Goal: Task Accomplishment & Management: Complete application form

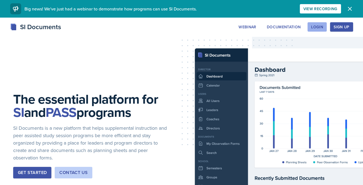
click at [320, 30] on button "Login" at bounding box center [316, 26] width 19 height 9
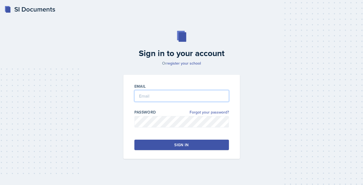
click at [141, 94] on input "email" at bounding box center [181, 96] width 94 height 12
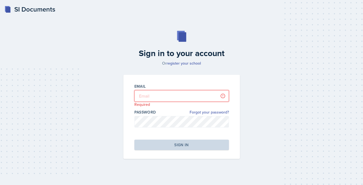
type input "emd0021@uah.edu"
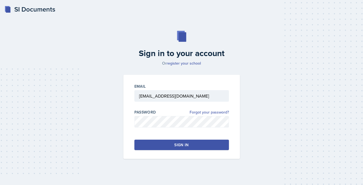
click at [180, 145] on div "Sign in" at bounding box center [181, 144] width 14 height 5
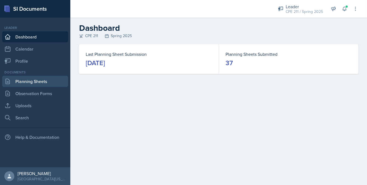
click at [38, 82] on link "Planning Sheets" at bounding box center [35, 81] width 66 height 11
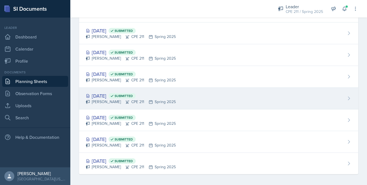
scroll to position [685, 0]
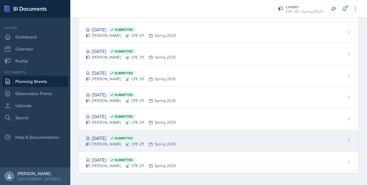
click at [164, 141] on div "Ella Deaton CPE 211 Spring 2025" at bounding box center [131, 144] width 90 height 6
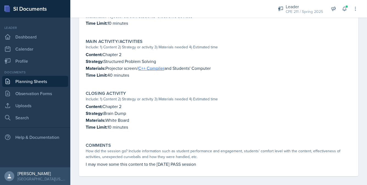
scroll to position [214, 0]
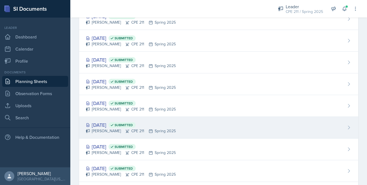
scroll to position [685, 0]
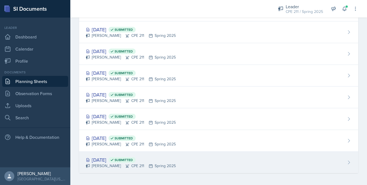
click at [107, 158] on div "Jan 14th, 2025 Submitted" at bounding box center [131, 159] width 90 height 7
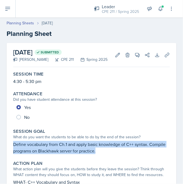
drag, startPoint x: 102, startPoint y: 152, endPoint x: 13, endPoint y: 142, distance: 89.5
click at [13, 142] on p "Define vocabulary from Ch.1 and apply basic knowledge of C++ syntax. Compile pr…" at bounding box center [91, 147] width 157 height 13
copy p "Define vocabulary from Ch.1 and apply basic knowledge of C++ syntax. Compile pr…"
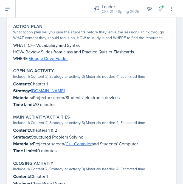
scroll to position [110, 0]
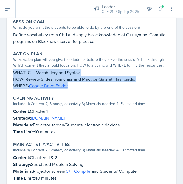
drag, startPoint x: 78, startPoint y: 86, endPoint x: 7, endPoint y: 72, distance: 72.5
click at [7, 72] on div "January 14th, 2025 Submitted Ella Deaton CPE 211 Spring 2025 Edit Delete View C…" at bounding box center [92, 113] width 170 height 361
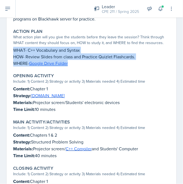
scroll to position [137, 0]
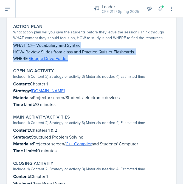
drag, startPoint x: 67, startPoint y: 105, endPoint x: 11, endPoint y: 84, distance: 59.7
click at [11, 84] on div "January 14th, 2025 Submitted Ella Deaton CPE 211 Spring 2025 Edit Delete View C…" at bounding box center [92, 86] width 170 height 361
copy div "Content: Chapter 1 Strategy: Kahoot.it Materials: Projector screen/Students' el…"
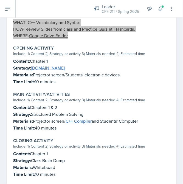
scroll to position [165, 0]
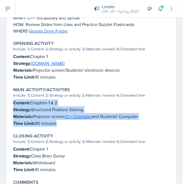
drag, startPoint x: 55, startPoint y: 123, endPoint x: 13, endPoint y: 100, distance: 46.9
click at [13, 100] on div "Content: Chapters 1 & 2 Strategy: Structured Problem Solving Materials: Project…" at bounding box center [91, 113] width 157 height 27
copy div "Content: Chapters 1 & 2 Strategy: Structured Problem Solving Materials: Project…"
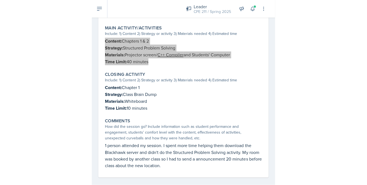
scroll to position [230, 0]
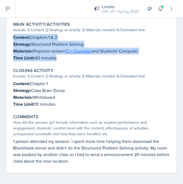
drag, startPoint x: 50, startPoint y: 102, endPoint x: 10, endPoint y: 83, distance: 44.3
copy div "Content: Chapter 1 Strategy: Class Brain Dump Materials: Whiteboard Time Limit:…"
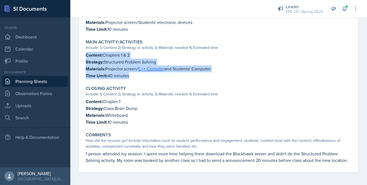
scroll to position [211, 0]
click at [233, 119] on div "Closing Activity Include: 1) Content 2) Strategy or activity 3) Materials neede…" at bounding box center [218, 105] width 270 height 44
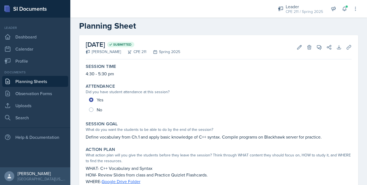
scroll to position [0, 0]
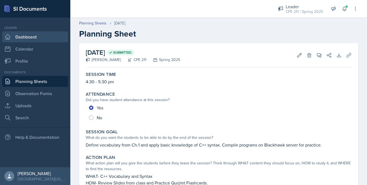
click at [44, 35] on link "Dashboard" at bounding box center [35, 36] width 66 height 11
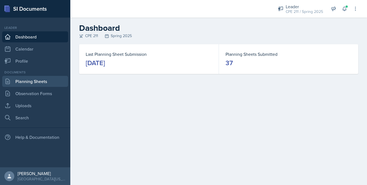
click at [48, 85] on link "Planning Sheets" at bounding box center [35, 81] width 66 height 11
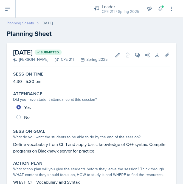
click at [24, 23] on link "Planning Sheets" at bounding box center [20, 23] width 27 height 6
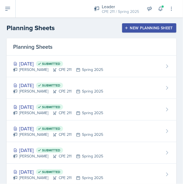
click at [141, 28] on div "New Planning Sheet" at bounding box center [149, 28] width 47 height 4
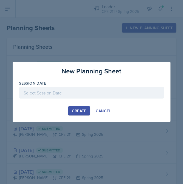
click at [65, 93] on div at bounding box center [91, 93] width 145 height 12
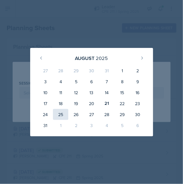
click at [63, 116] on div "25" at bounding box center [60, 114] width 15 height 11
type input "[DATE]"
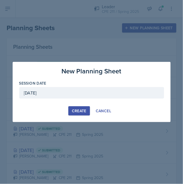
click at [80, 110] on div "Create" at bounding box center [79, 111] width 15 height 4
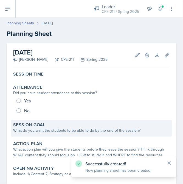
scroll to position [27, 0]
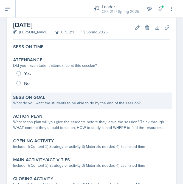
click at [37, 104] on div "What do you want the students to be able to do by the end of the session?" at bounding box center [91, 103] width 157 height 6
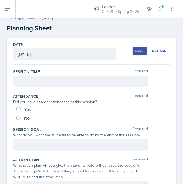
scroll to position [0, 0]
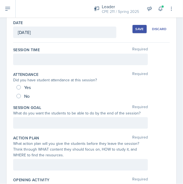
click at [25, 55] on div at bounding box center [80, 60] width 135 height 12
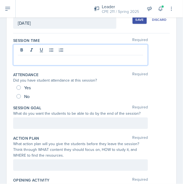
click at [48, 62] on p at bounding box center [80, 60] width 125 height 7
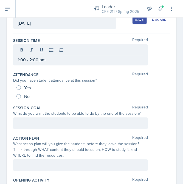
drag, startPoint x: 54, startPoint y: 119, endPoint x: 55, endPoint y: 121, distance: 3.0
click at [54, 120] on div at bounding box center [80, 124] width 135 height 12
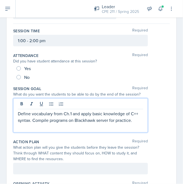
click at [79, 128] on p at bounding box center [80, 127] width 125 height 7
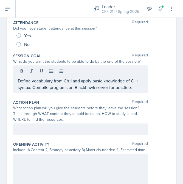
scroll to position [74, 0]
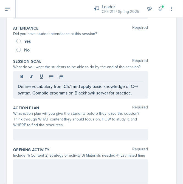
click at [42, 130] on div at bounding box center [80, 135] width 135 height 12
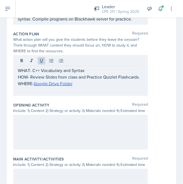
scroll to position [166, 0]
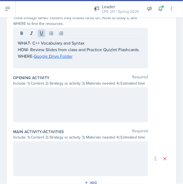
click at [99, 113] on div at bounding box center [80, 105] width 135 height 35
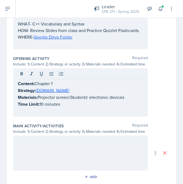
click at [81, 164] on div at bounding box center [80, 153] width 135 height 35
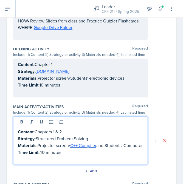
scroll to position [240, 0]
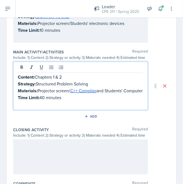
click at [16, 110] on div "Content: Chapters 1 & 2 Strategy: Structured Problem Solving Materials: Project…" at bounding box center [80, 86] width 135 height 49
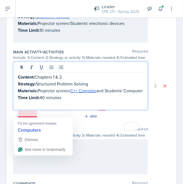
click at [18, 94] on p "Materials: Projector screen/ C++ Compiler and Students' Computer" at bounding box center [80, 91] width 125 height 7
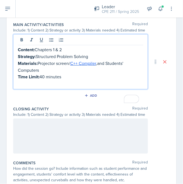
scroll to position [295, 0]
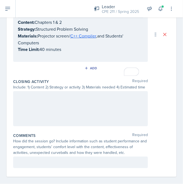
click at [108, 127] on div at bounding box center [80, 108] width 135 height 35
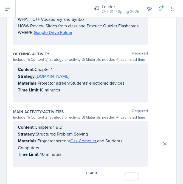
scroll to position [0, 0]
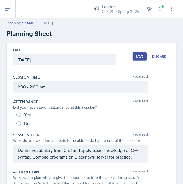
click at [136, 56] on div "Save" at bounding box center [140, 56] width 8 height 4
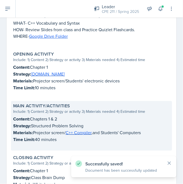
scroll to position [77, 0]
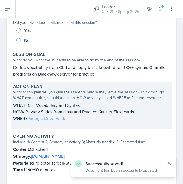
click at [55, 118] on link "Google Drive Folder" at bounding box center [48, 119] width 39 height 6
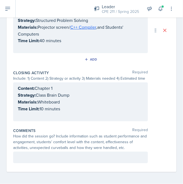
scroll to position [289, 0]
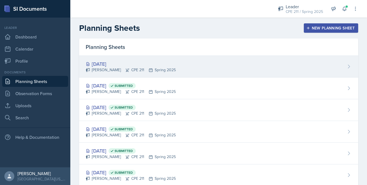
click at [174, 65] on div "Aug 25th, 2025 Ella Deaton CPE 211 Spring 2025" at bounding box center [218, 67] width 279 height 22
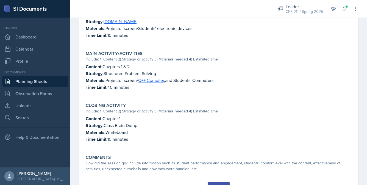
scroll to position [229, 0]
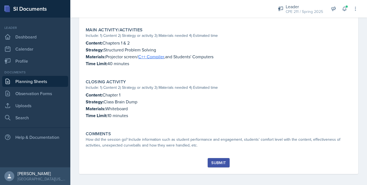
click at [37, 85] on link "Planning Sheets" at bounding box center [35, 81] width 66 height 11
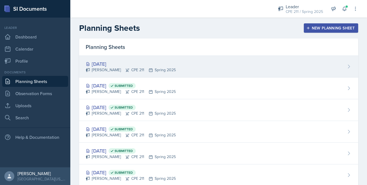
click at [127, 68] on div "Ella Deaton CPE 211 Spring 2025" at bounding box center [131, 70] width 90 height 6
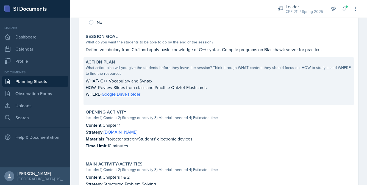
scroll to position [92, 0]
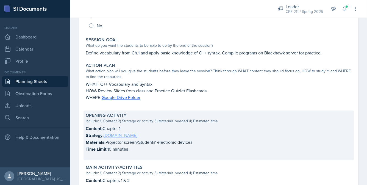
click at [113, 134] on link "[DOMAIN_NAME]" at bounding box center [120, 135] width 34 height 6
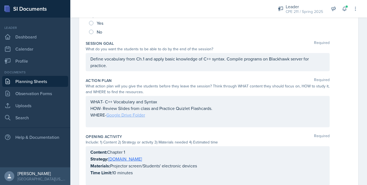
click at [128, 114] on div "WHAT- C++ Vocabulary and Syntax HOW- Review Slides from class and Practice Quiz…" at bounding box center [207, 111] width 234 height 26
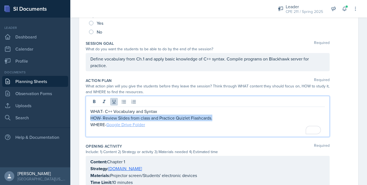
click at [137, 124] on link "Google Drive Folder" at bounding box center [125, 124] width 39 height 6
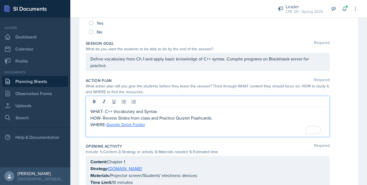
click at [349, 130] on div "Date August 25th, 2025 August 2025 27 28 29 30 31 1 2 3 4 5 6 7 8 9 10 11 12 13…" at bounding box center [218, 158] width 279 height 415
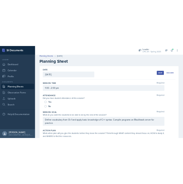
scroll to position [0, 0]
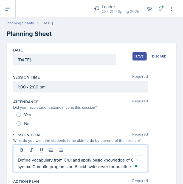
drag, startPoint x: 138, startPoint y: 159, endPoint x: 21, endPoint y: 159, distance: 116.7
click at [21, 159] on p "Define vocabulary from Ch.1 and apply basic knowledge of C++ syntax. Compile pr…" at bounding box center [80, 163] width 125 height 13
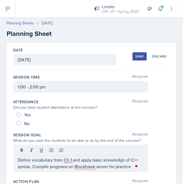
drag, startPoint x: 17, startPoint y: 159, endPoint x: 116, endPoint y: 169, distance: 99.5
click at [116, 169] on div "Define vocabulary from Ch.1 and apply basic knowledge of C++ syntax. Compile pr…" at bounding box center [80, 159] width 135 height 28
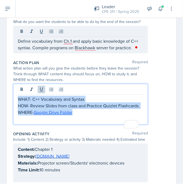
drag, startPoint x: 74, startPoint y: 119, endPoint x: 18, endPoint y: 99, distance: 59.7
click at [18, 99] on div "WHAT- C++ Vocabulary and Syntax HOW- Review Slides from class and Practice Quiz…" at bounding box center [80, 109] width 125 height 26
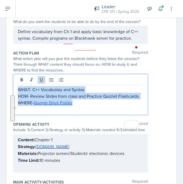
scroll to position [110, 0]
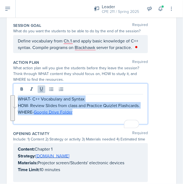
copy div "WHAT- C++ Vocabulary and Syntax HOW- Review Slides from class and Practice Quiz…"
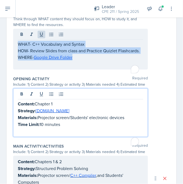
scroll to position [174, 0]
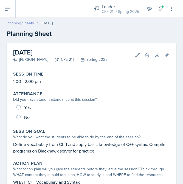
click at [32, 24] on link "Planning Sheets" at bounding box center [20, 23] width 27 height 6
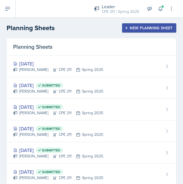
click at [133, 28] on div "New Planning Sheet" at bounding box center [149, 28] width 47 height 4
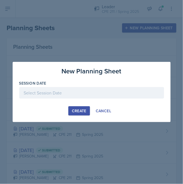
drag, startPoint x: 81, startPoint y: 91, endPoint x: 88, endPoint y: 97, distance: 9.2
click at [81, 91] on div at bounding box center [91, 93] width 145 height 12
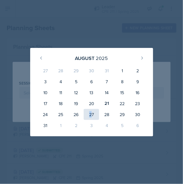
click at [90, 112] on div "27" at bounding box center [91, 114] width 15 height 11
type input "[DATE]"
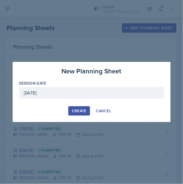
click at [79, 112] on div "Create" at bounding box center [79, 111] width 15 height 4
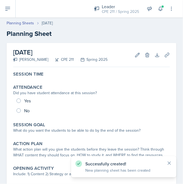
click at [44, 80] on div "Session Time Attendance Did you have student attendance at this session? Yes No…" at bounding box center [91, 162] width 157 height 186
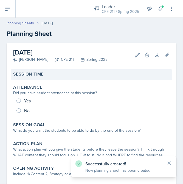
click at [49, 75] on div "Session Time" at bounding box center [91, 74] width 157 height 5
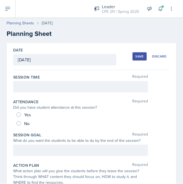
click at [53, 87] on div at bounding box center [80, 87] width 135 height 12
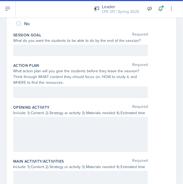
scroll to position [137, 0]
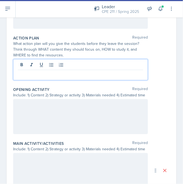
click at [28, 71] on p at bounding box center [80, 74] width 125 height 7
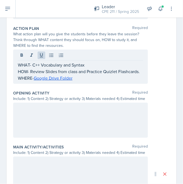
click at [68, 131] on div at bounding box center [80, 120] width 135 height 35
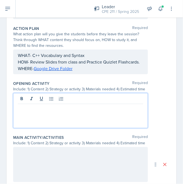
scroll to position [147, 0]
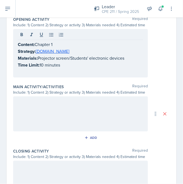
click at [47, 132] on div at bounding box center [80, 114] width 135 height 35
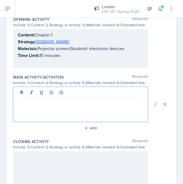
scroll to position [211, 0]
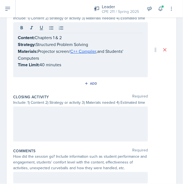
click at [58, 139] on div at bounding box center [80, 124] width 135 height 35
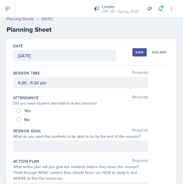
scroll to position [0, 0]
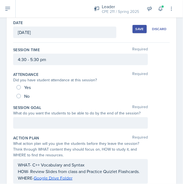
click at [48, 123] on p at bounding box center [80, 123] width 125 height 7
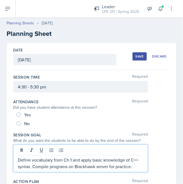
click at [140, 55] on button "Save" at bounding box center [140, 56] width 14 height 8
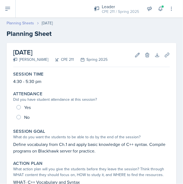
click at [26, 25] on link "Planning Sheets" at bounding box center [20, 23] width 27 height 6
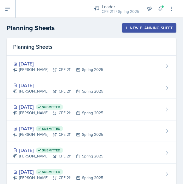
click at [154, 27] on div "New Planning Sheet" at bounding box center [149, 28] width 47 height 4
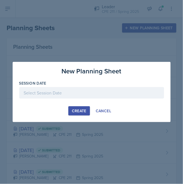
click at [90, 94] on div at bounding box center [91, 93] width 145 height 12
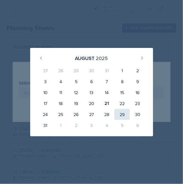
click at [123, 113] on div "29" at bounding box center [121, 114] width 15 height 11
type input "August 29th, 2025"
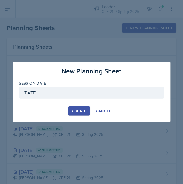
click at [75, 109] on div "Create" at bounding box center [79, 111] width 15 height 4
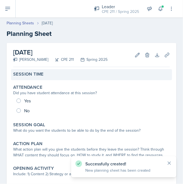
click at [68, 79] on div "Session Time" at bounding box center [91, 74] width 161 height 11
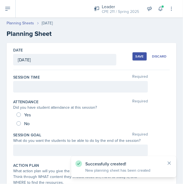
click at [69, 84] on div at bounding box center [80, 87] width 135 height 12
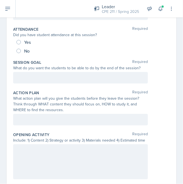
click at [41, 77] on p at bounding box center [80, 78] width 125 height 7
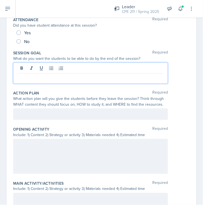
paste div
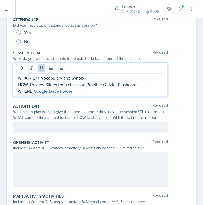
scroll to position [83, 0]
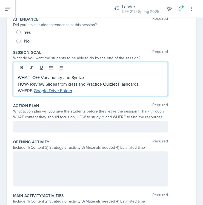
click at [30, 76] on p "WHAT- C++ Vocabulary and Syntax" at bounding box center [91, 77] width 146 height 7
click at [28, 83] on p "HOW- Review Slides from class and Practice Quizlet Flashcards." at bounding box center [91, 84] width 146 height 7
click at [32, 90] on p "WHERE- Google Drive Folder" at bounding box center [91, 90] width 146 height 7
click at [54, 164] on div at bounding box center [90, 169] width 155 height 35
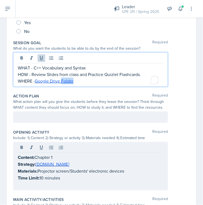
scroll to position [102, 0]
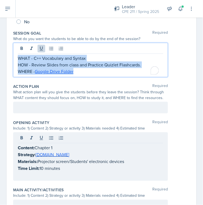
drag, startPoint x: 82, startPoint y: 72, endPoint x: 16, endPoint y: 54, distance: 67.7
click at [16, 54] on div "WHAT - C++ Vocabulary and Syntax HOW - Review Slides from class and Practice Qu…" at bounding box center [90, 60] width 155 height 34
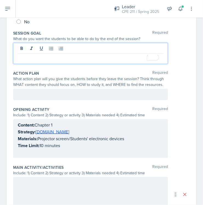
click at [55, 95] on div at bounding box center [90, 95] width 155 height 12
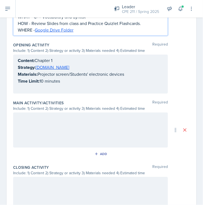
scroll to position [184, 0]
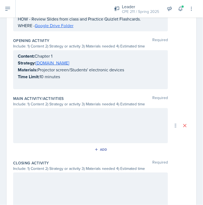
drag, startPoint x: 53, startPoint y: 141, endPoint x: 51, endPoint y: 134, distance: 7.8
click at [53, 140] on div at bounding box center [90, 125] width 155 height 35
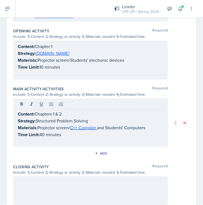
click at [70, 184] on div at bounding box center [90, 194] width 155 height 35
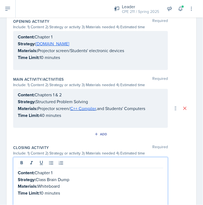
scroll to position [256, 0]
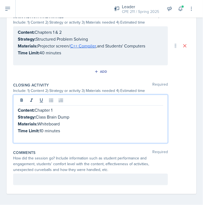
click at [60, 134] on p at bounding box center [91, 137] width 146 height 7
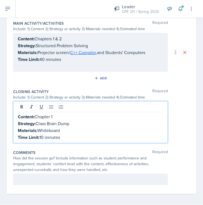
click at [18, 66] on p at bounding box center [91, 66] width 146 height 7
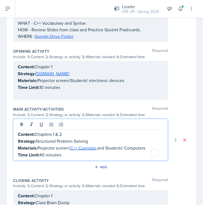
scroll to position [0, 0]
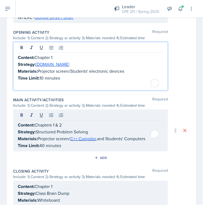
click at [18, 82] on p "To enrich screen reader interactions, please activate Accessibility in Grammarl…" at bounding box center [91, 85] width 146 height 7
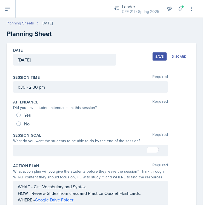
click at [156, 56] on div "Save" at bounding box center [160, 56] width 8 height 4
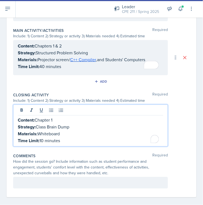
scroll to position [243, 0]
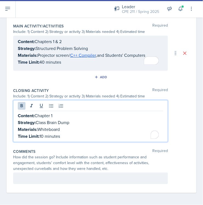
drag, startPoint x: 66, startPoint y: 132, endPoint x: 23, endPoint y: 124, distance: 44.3
click at [23, 124] on div "Content: Chapter 1 Strategy: Class Brain Dump Materials: Whiteboard Time Limit:…" at bounding box center [91, 125] width 146 height 27
click at [49, 133] on p "Time Limit: 10 minutes" at bounding box center [91, 136] width 146 height 7
drag, startPoint x: 18, startPoint y: 115, endPoint x: 72, endPoint y: 138, distance: 58.7
click at [72, 138] on div "Content: Chapter 1 Strategy: Class Brain Dump Materials: Whiteboard Time Limit:…" at bounding box center [91, 125] width 146 height 27
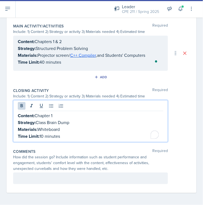
copy div "Content: Chapter 1 Strategy: Class Brain Dump Materials: Whiteboard Time Limit:…"
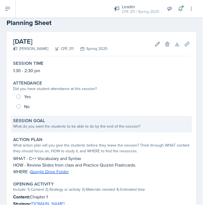
scroll to position [0, 0]
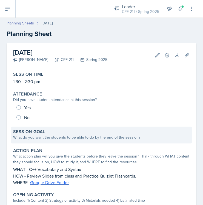
click at [113, 141] on div "Session Goal What do you want the students to be able to do by the end of the s…" at bounding box center [101, 135] width 181 height 17
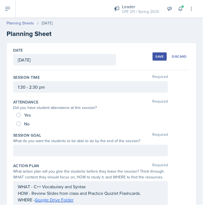
click at [82, 146] on div at bounding box center [90, 151] width 155 height 12
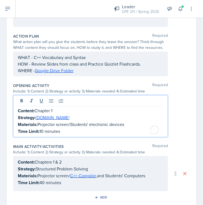
scroll to position [162, 0]
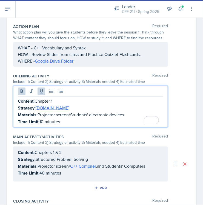
drag, startPoint x: 72, startPoint y: 122, endPoint x: 16, endPoint y: 99, distance: 60.1
click at [16, 99] on div "Content: Chapter 1 Strategy: Kahoot.it Materials: Projector screen/Students' el…" at bounding box center [90, 107] width 155 height 42
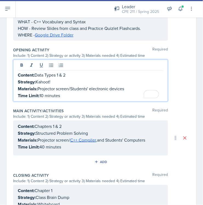
scroll to position [183, 0]
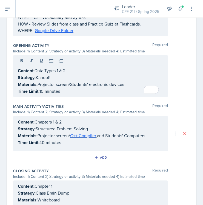
drag, startPoint x: 74, startPoint y: 145, endPoint x: 13, endPoint y: 122, distance: 66.0
click at [13, 121] on div "Content: Chapters 1 & 2 Strategy: Structured Problem Solving Materials: Project…" at bounding box center [90, 133] width 155 height 35
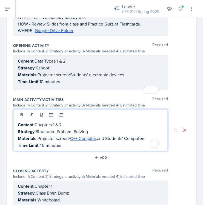
scroll to position [192, 0]
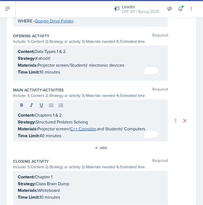
drag, startPoint x: 16, startPoint y: 114, endPoint x: 63, endPoint y: 133, distance: 50.2
click at [63, 132] on div "Content: Chapters 1 & 2 Strategy: Structured Problem Solving Materials: Project…" at bounding box center [90, 121] width 155 height 42
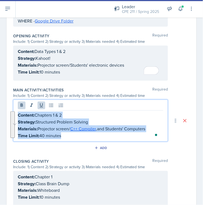
click at [16, 113] on main "Planning Sheets [DATE] Planning Sheet Date [DATE] [DATE] 27 28 29 30 31 1 2 3 4…" at bounding box center [101, 111] width 203 height 187
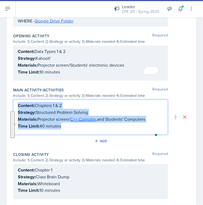
scroll to position [183, 0]
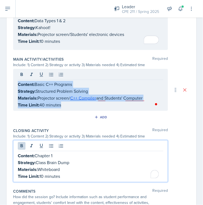
drag, startPoint x: 71, startPoint y: 169, endPoint x: 19, endPoint y: 155, distance: 53.5
click at [20, 155] on div "Content: Chapter 1 Strategy: Class Brain Dump Materials: Whiteboard Time Limit:…" at bounding box center [91, 165] width 146 height 27
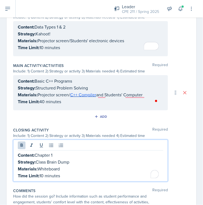
click at [18, 155] on strong "Content:" at bounding box center [26, 155] width 17 height 6
drag, startPoint x: 18, startPoint y: 155, endPoint x: 67, endPoint y: 175, distance: 53.3
click at [67, 175] on div "Content: Chapter 1 Strategy: Class Brain Dump Materials: Whiteboard Time Limit:…" at bounding box center [91, 165] width 146 height 27
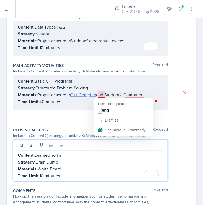
scroll to position [226, 0]
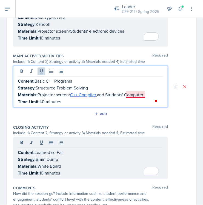
click at [132, 95] on p "Materials: Projector screen/ C++ Compiler , and Students' Computer" at bounding box center [91, 94] width 146 height 7
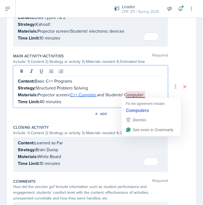
click at [145, 93] on p "Materials: Projector screen/ C++ Compiler , and Students' Computer" at bounding box center [91, 94] width 146 height 7
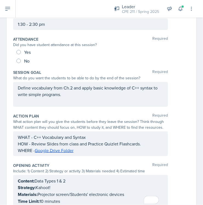
scroll to position [0, 0]
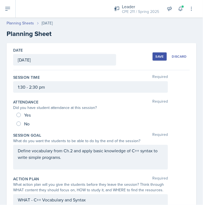
click at [156, 56] on div "Save" at bounding box center [160, 56] width 8 height 4
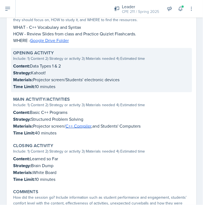
scroll to position [114, 0]
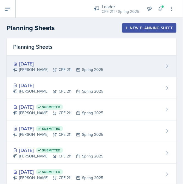
click at [155, 69] on div "[DATE] [PERSON_NAME] CPE 211 Spring 2025" at bounding box center [92, 67] width 170 height 22
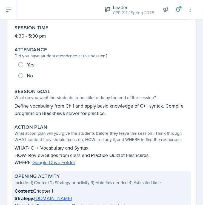
scroll to position [82, 0]
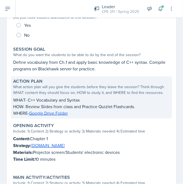
click at [74, 115] on p "WHERE- Google Drive Folder" at bounding box center [91, 113] width 157 height 7
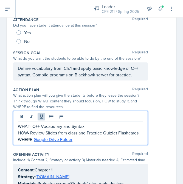
drag, startPoint x: 85, startPoint y: 137, endPoint x: 14, endPoint y: 127, distance: 72.0
click at [14, 127] on div "WHAT- C++ Vocabulary and Syntax HOW- Review Slides from class and Practice Quiz…" at bounding box center [80, 128] width 135 height 34
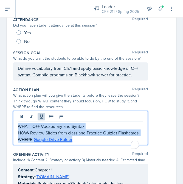
drag, startPoint x: 18, startPoint y: 126, endPoint x: 83, endPoint y: 148, distance: 69.5
click at [83, 143] on div "WHAT- C++ Vocabulary and Syntax HOW- Review Slides from class and Practice Quiz…" at bounding box center [80, 133] width 125 height 20
copy div "WHAT- C++ Vocabulary and Syntax HOW- Review Slides from class and Practice Quiz…"
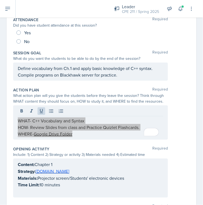
scroll to position [83, 0]
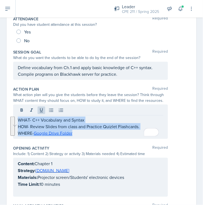
click at [29, 119] on p "WHAT- C++ Vocabulary and Syntax" at bounding box center [91, 120] width 146 height 7
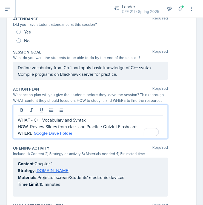
click at [27, 126] on p "HOW- Review Slides from class and Practice Quizlet Flashcards." at bounding box center [91, 126] width 146 height 7
click at [32, 133] on p "WHERE- Google Drive Folder" at bounding box center [91, 133] width 146 height 7
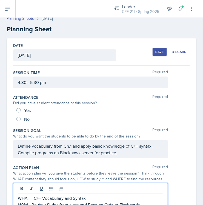
scroll to position [0, 0]
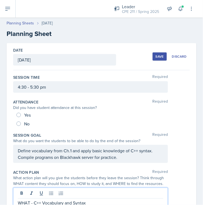
click at [160, 59] on button "Save" at bounding box center [160, 56] width 14 height 8
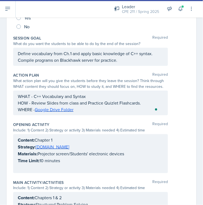
scroll to position [122, 0]
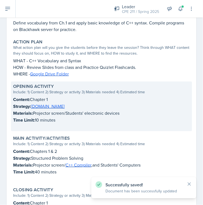
click at [72, 124] on p at bounding box center [101, 126] width 177 height 5
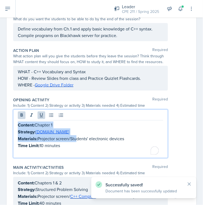
drag, startPoint x: 77, startPoint y: 139, endPoint x: 12, endPoint y: 125, distance: 66.5
click at [12, 125] on div "Date [DATE] [DATE] 27 28 29 30 31 1 2 3 4 5 6 7 8 9 10 11 12 13 14 15 16 17 18 …" at bounding box center [102, 128] width 190 height 414
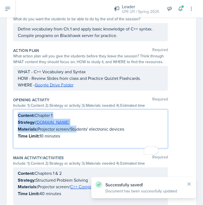
scroll to position [112, 0]
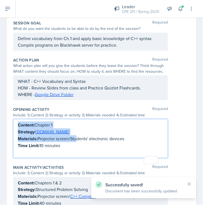
click at [18, 126] on strong "Content:" at bounding box center [26, 125] width 17 height 6
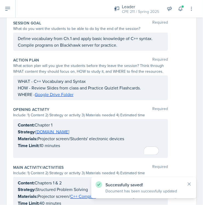
drag, startPoint x: 17, startPoint y: 125, endPoint x: 62, endPoint y: 145, distance: 48.7
click at [62, 145] on div "Content: Chapter 1 Strategy: [DOMAIN_NAME] Materials: Projector screen/Students…" at bounding box center [90, 138] width 155 height 39
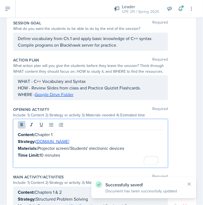
scroll to position [122, 0]
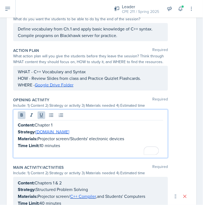
drag, startPoint x: 68, startPoint y: 147, endPoint x: 15, endPoint y: 124, distance: 57.5
click at [15, 124] on div "Content: Chapter 1 Strategy: [DOMAIN_NAME] Materials: Projector screen/Students…" at bounding box center [90, 134] width 155 height 49
copy div "Content: Chapter 1 Strategy: [DOMAIN_NAME] Materials: Projector screen/Students…"
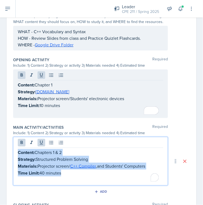
drag, startPoint x: 66, startPoint y: 172, endPoint x: 11, endPoint y: 152, distance: 59.1
click at [11, 152] on div "Date [DATE] [DATE] 27 28 29 30 31 1 2 3 4 5 6 7 8 9 10 11 12 13 14 15 16 17 18 …" at bounding box center [102, 93] width 190 height 424
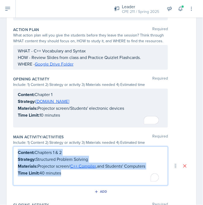
copy div "Content: Chapters 1 & 2 Strategy: Structured Problem Solving Materials: Project…"
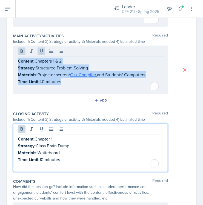
drag, startPoint x: 62, startPoint y: 148, endPoint x: 24, endPoint y: 136, distance: 40.0
click at [24, 136] on div "Content: Chapter 1 Strategy: Class Brain Dump Materials: Whiteboard Time Limit:…" at bounding box center [91, 153] width 146 height 34
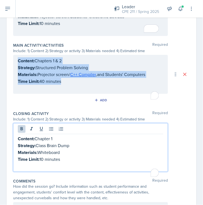
click at [85, 151] on p "Materials: Whiteboard" at bounding box center [91, 152] width 146 height 7
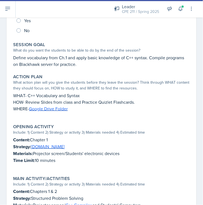
scroll to position [91, 0]
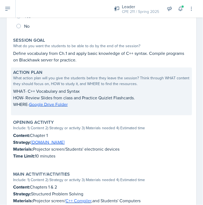
click at [23, 91] on p "WHAT- C++ Vocabulary and Syntax" at bounding box center [101, 91] width 177 height 7
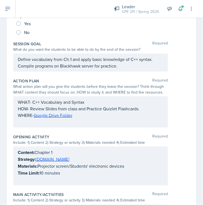
click at [29, 101] on div "WHAT- C++ Vocabulary and Syntax HOW- Review Slides from class and Practice Quiz…" at bounding box center [90, 111] width 155 height 31
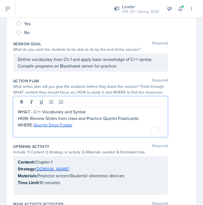
click at [27, 116] on p "HOW- Review Slides from class and Practice Quizlet Flashcards." at bounding box center [91, 118] width 146 height 7
click at [32, 124] on p "WHERE- Google Drive Folder" at bounding box center [91, 125] width 146 height 7
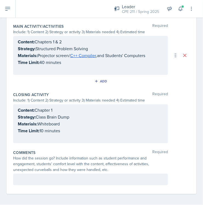
scroll to position [0, 0]
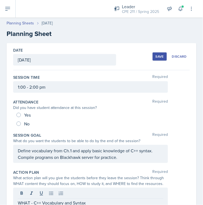
click at [153, 57] on button "Save" at bounding box center [160, 56] width 14 height 8
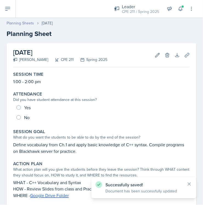
click at [25, 25] on link "Planning Sheets" at bounding box center [20, 23] width 27 height 6
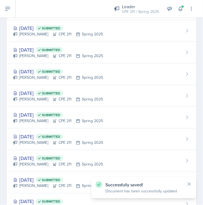
scroll to position [730, 0]
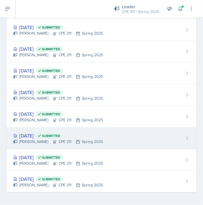
click at [49, 133] on div "[DATE] Submitted" at bounding box center [58, 135] width 90 height 7
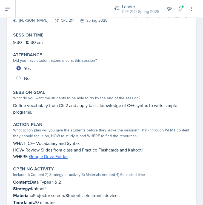
scroll to position [61, 0]
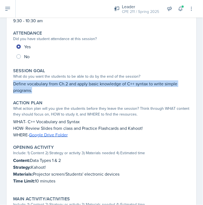
drag, startPoint x: 34, startPoint y: 91, endPoint x: 14, endPoint y: 87, distance: 20.1
click at [12, 86] on div "Session Goal What do you want the students to be able to do by the end of the s…" at bounding box center [101, 81] width 181 height 30
copy p "Define vocabulary from Ch.2 and apply basic knowledge of C++ syntax to write si…"
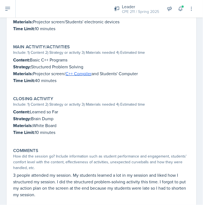
scroll to position [152, 0]
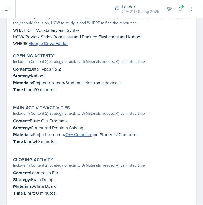
drag, startPoint x: 62, startPoint y: 89, endPoint x: 7, endPoint y: 70, distance: 58.4
click at [7, 70] on div "[DATE] Submitted [PERSON_NAME] CPE 211 Spring 2025 Edit Delete View Comments Co…" at bounding box center [102, 79] width 190 height 377
copy div "Content: Data Types 1 & 2 Strategy: Kahoot! Materials: Projector screen/Student…"
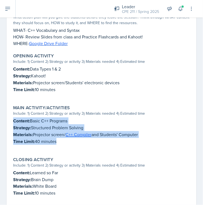
drag, startPoint x: 67, startPoint y: 143, endPoint x: 6, endPoint y: 119, distance: 65.1
click at [6, 119] on div "[DATE] Submitted [PERSON_NAME] CPE 211 Spring 2025 Edit Delete View Comments Co…" at bounding box center [101, 86] width 203 height 390
copy div "Content: Basic C++ Programs Strategy: Structured Problem Solving Materials: Pro…"
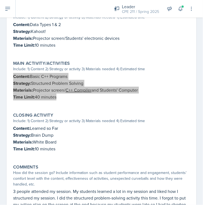
scroll to position [213, 0]
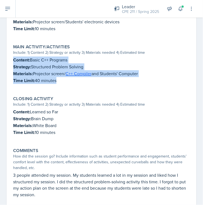
drag, startPoint x: 65, startPoint y: 129, endPoint x: 10, endPoint y: 112, distance: 58.1
click at [10, 112] on div "[DATE] Submitted [PERSON_NAME] CPE 211 Spring 2025 Edit Delete View Comments Co…" at bounding box center [102, 18] width 190 height 377
copy div "Content: Learned so Far Strategy: Brain Dump Materials: White Board Time Limit:…"
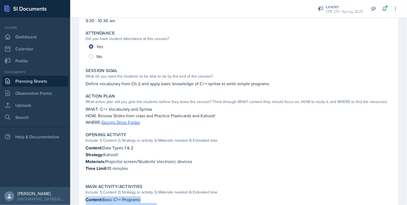
scroll to position [0, 0]
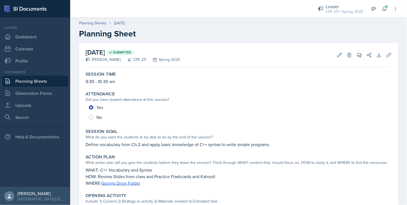
click at [25, 82] on link "Planning Sheets" at bounding box center [35, 81] width 66 height 11
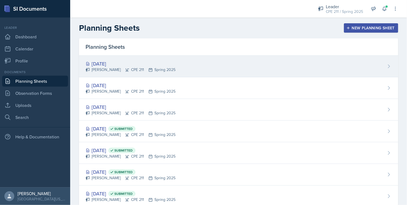
click at [130, 66] on div "[DATE]" at bounding box center [131, 63] width 90 height 7
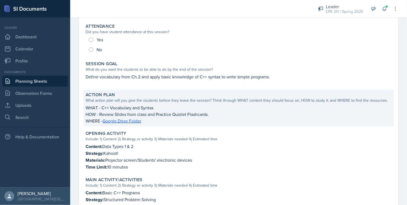
scroll to position [91, 0]
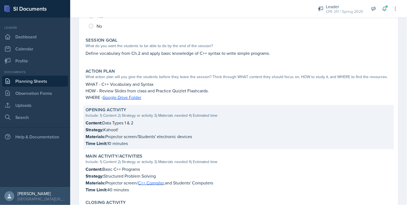
click at [133, 135] on p "Materials: Projector screen/Students' electronic devices" at bounding box center [239, 136] width 306 height 7
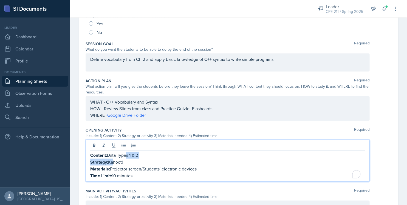
drag, startPoint x: 125, startPoint y: 153, endPoint x: 115, endPoint y: 159, distance: 12.6
click at [114, 160] on p "Strategy: Kahoot!" at bounding box center [227, 162] width 275 height 7
click at [122, 159] on p "Strategy: Kahoot!" at bounding box center [227, 162] width 275 height 7
drag, startPoint x: 127, startPoint y: 162, endPoint x: 110, endPoint y: 161, distance: 17.1
click at [110, 161] on p "Strategy: Kahoot!" at bounding box center [227, 162] width 275 height 7
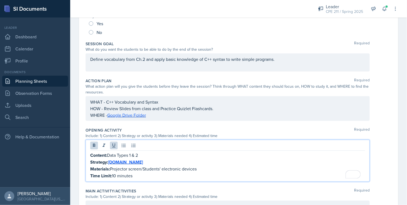
click at [203, 165] on p "Strategy: Kahoot.it" at bounding box center [227, 162] width 275 height 7
click at [203, 170] on p "Materials: Projector screen/Students' electronic devices" at bounding box center [227, 169] width 275 height 7
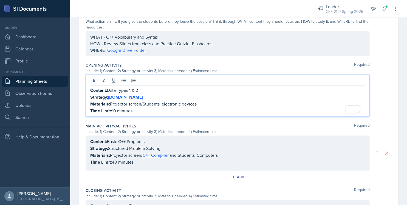
scroll to position [152, 0]
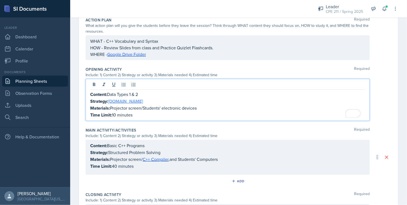
click at [121, 102] on link "Kahoot.it" at bounding box center [125, 101] width 35 height 6
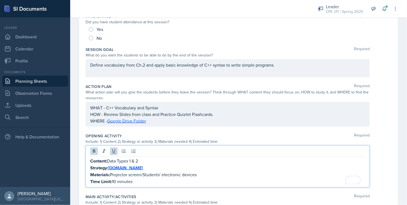
scroll to position [122, 0]
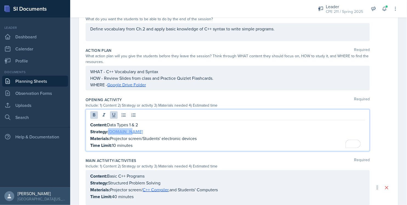
drag, startPoint x: 132, startPoint y: 131, endPoint x: 110, endPoint y: 130, distance: 22.3
click at [110, 130] on p "Strategy: Kahoot.it" at bounding box center [227, 131] width 275 height 7
click at [179, 132] on p "Strategy: Kahoot.it" at bounding box center [227, 131] width 275 height 7
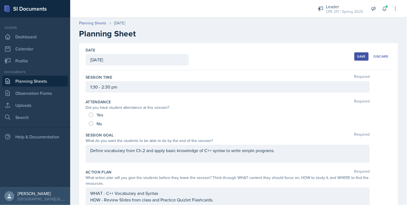
click at [203, 55] on div "Save" at bounding box center [362, 56] width 8 height 4
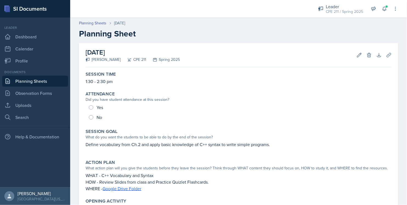
click at [44, 80] on link "Planning Sheets" at bounding box center [35, 81] width 66 height 11
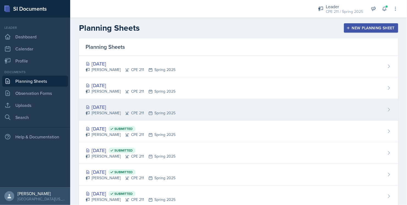
click at [179, 114] on div "Aug 25th, 2025 Ella Deaton CPE 211 Spring 2025" at bounding box center [239, 110] width 320 height 22
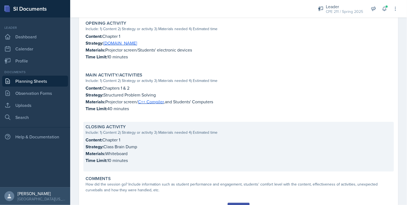
scroll to position [203, 0]
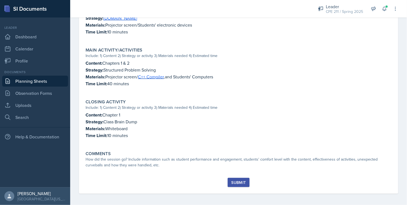
click at [48, 80] on link "Planning Sheets" at bounding box center [35, 81] width 66 height 11
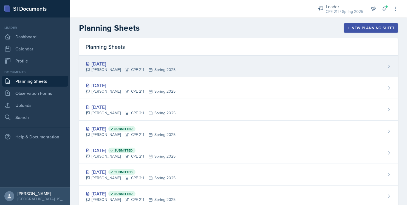
click at [163, 63] on div "[DATE]" at bounding box center [131, 63] width 90 height 7
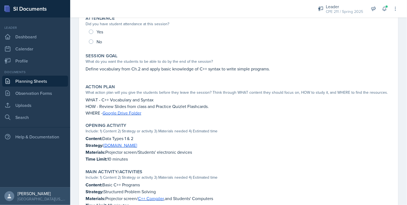
scroll to position [91, 0]
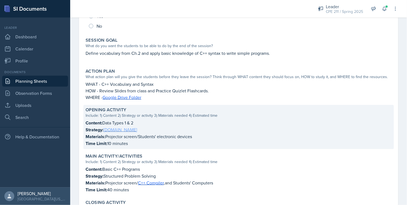
click at [112, 130] on link "Kahoot.it" at bounding box center [120, 130] width 34 height 6
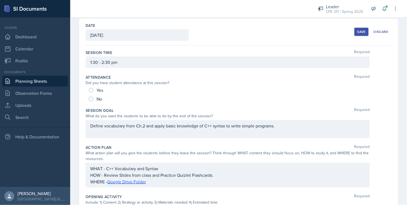
scroll to position [0, 0]
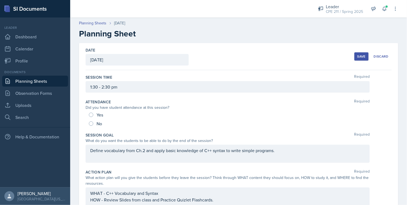
click at [176, 37] on h2 "Planning Sheet" at bounding box center [239, 34] width 320 height 10
click at [40, 82] on link "Planning Sheets" at bounding box center [35, 81] width 66 height 11
